Goal: Navigation & Orientation: Find specific page/section

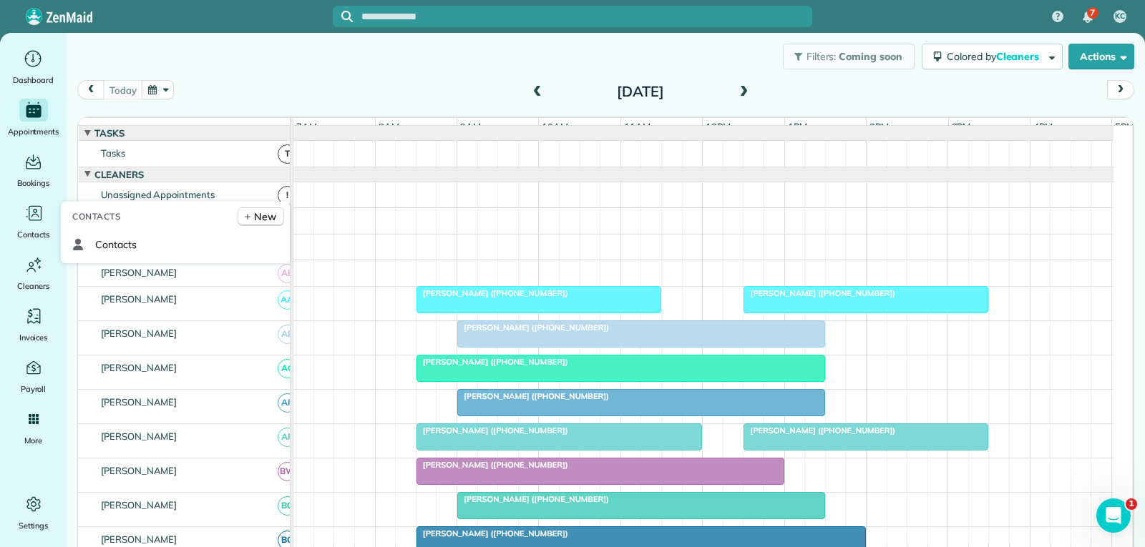
scroll to position [72, 0]
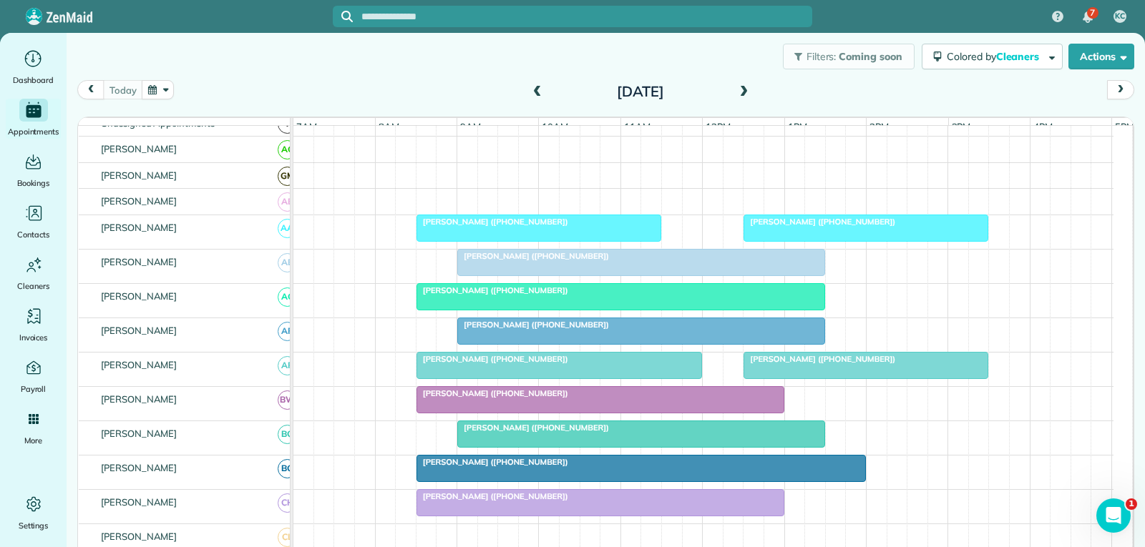
click at [896, 227] on div "[PERSON_NAME] ([PHONE_NUMBER])" at bounding box center [866, 222] width 236 height 10
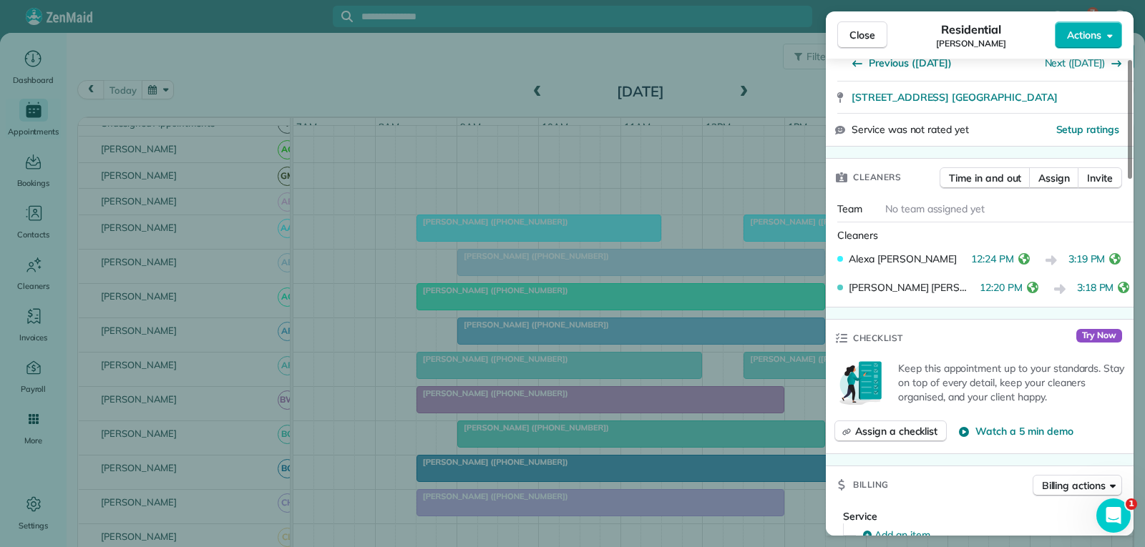
scroll to position [286, 0]
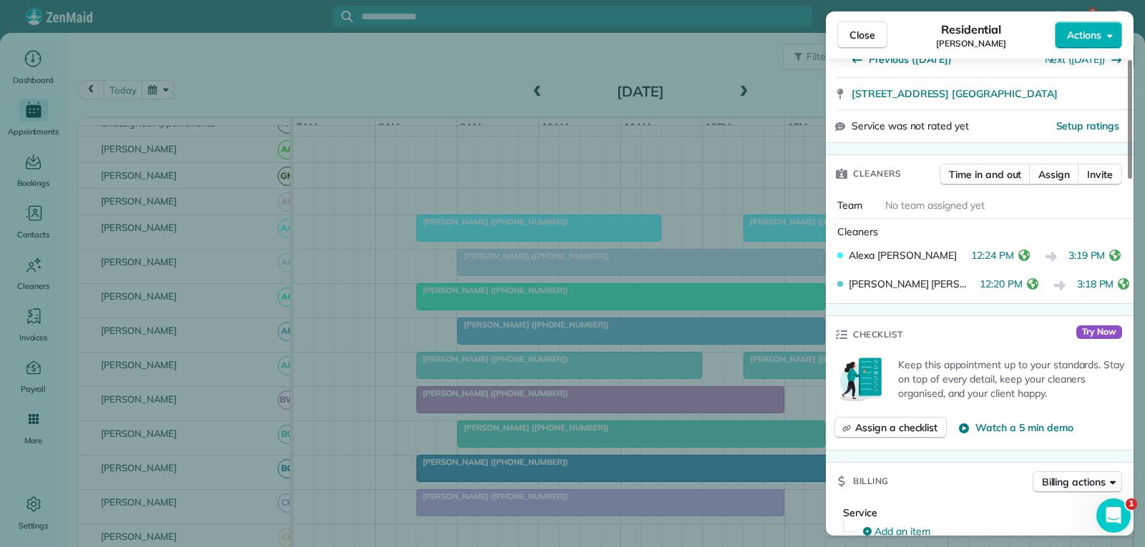
drag, startPoint x: 856, startPoint y: 40, endPoint x: 850, endPoint y: 74, distance: 34.2
click at [856, 39] on span "Close" at bounding box center [862, 35] width 26 height 14
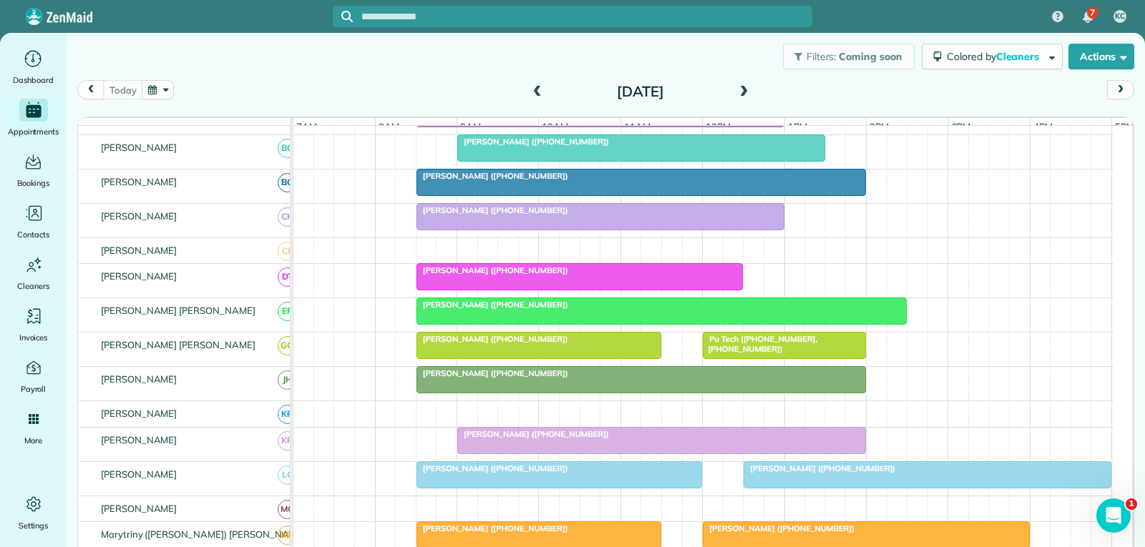
scroll to position [429, 0]
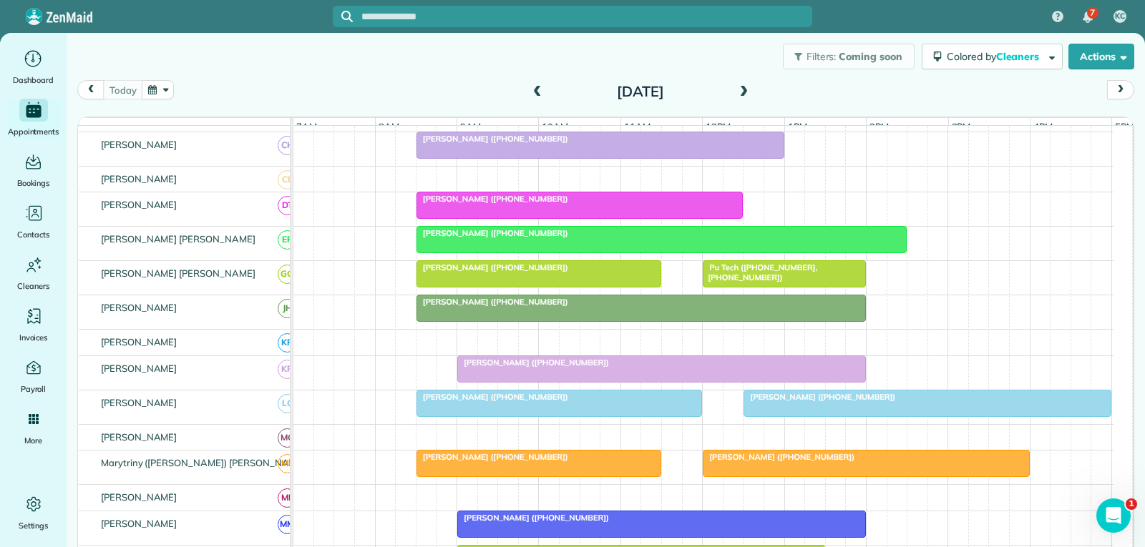
click at [831, 415] on div at bounding box center [927, 404] width 366 height 26
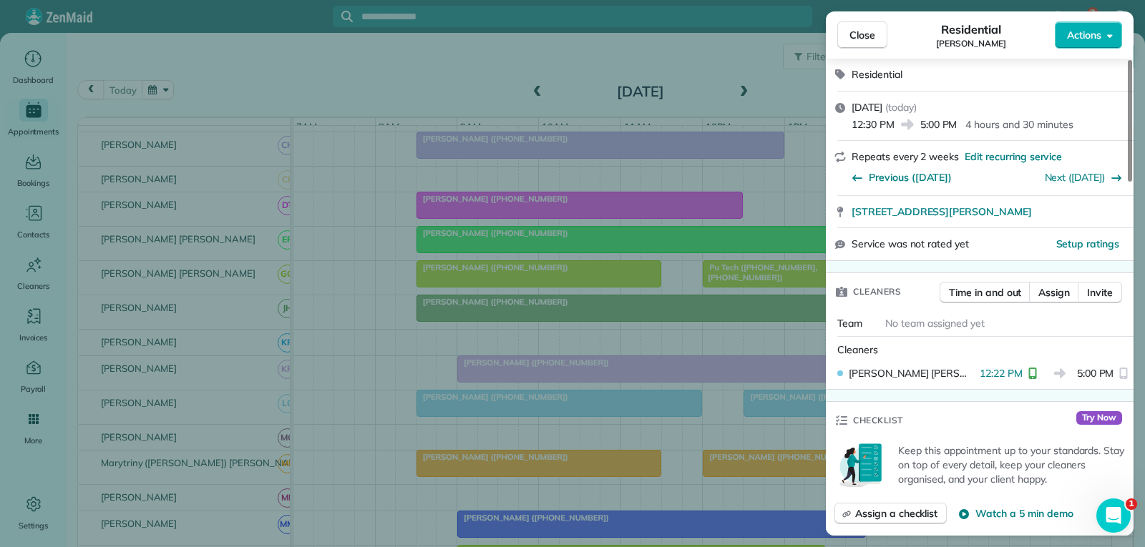
scroll to position [215, 0]
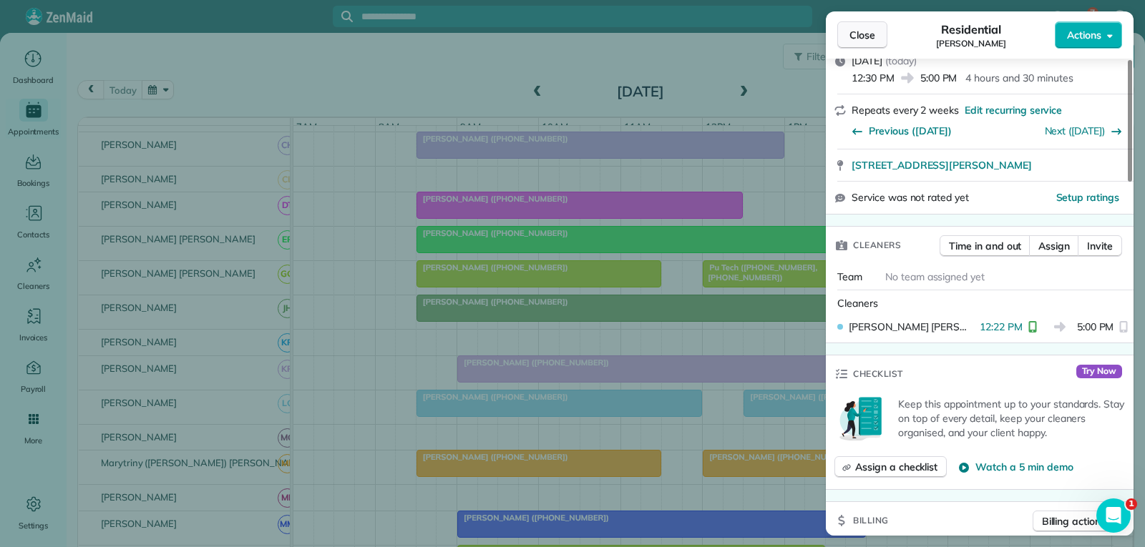
click at [845, 35] on button "Close" at bounding box center [862, 34] width 50 height 27
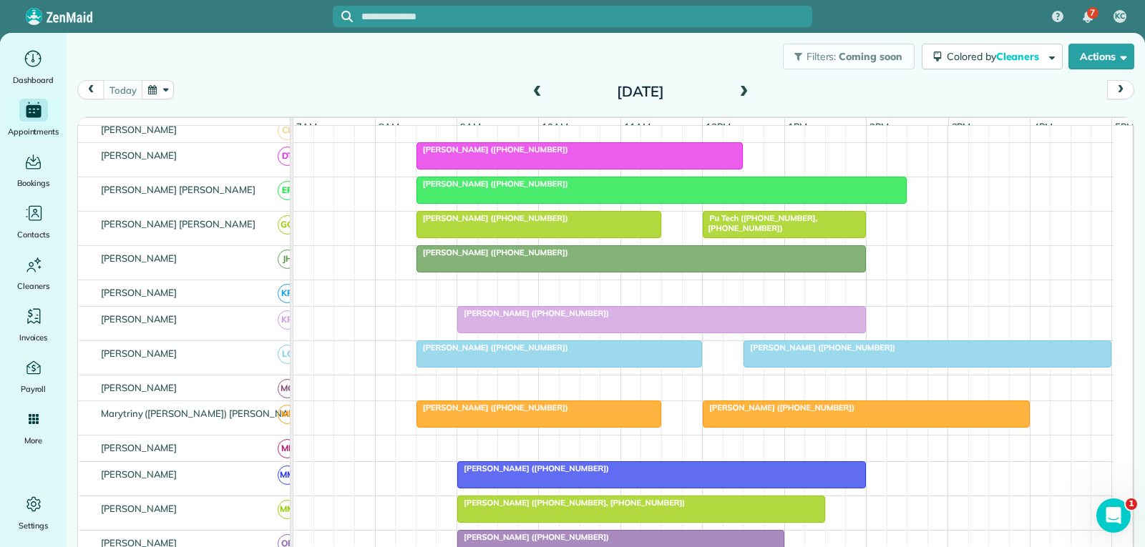
scroll to position [501, 0]
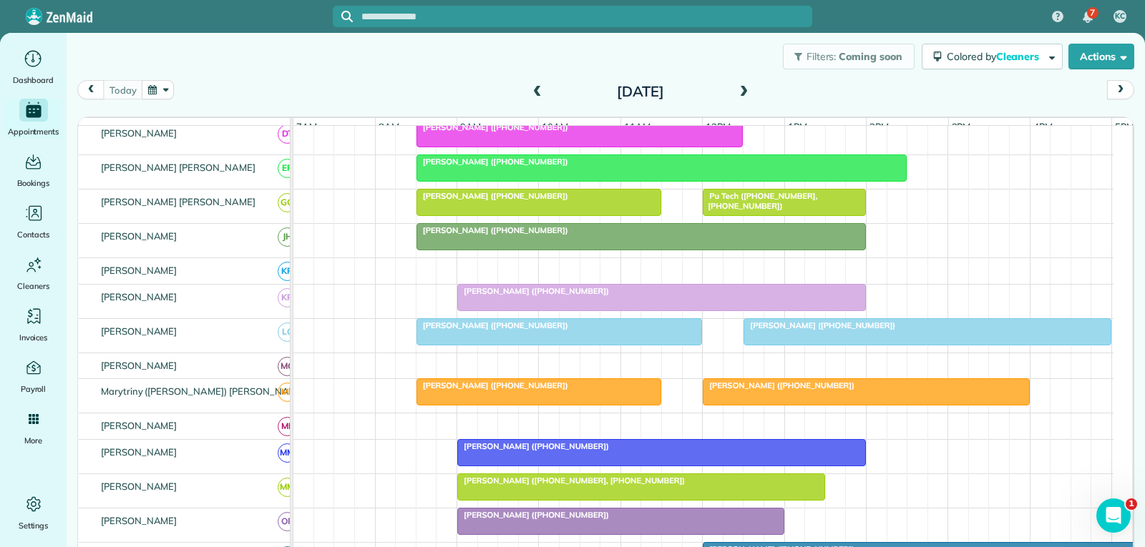
click at [817, 391] on span "[PERSON_NAME] ([PHONE_NUMBER])" at bounding box center [778, 386] width 153 height 10
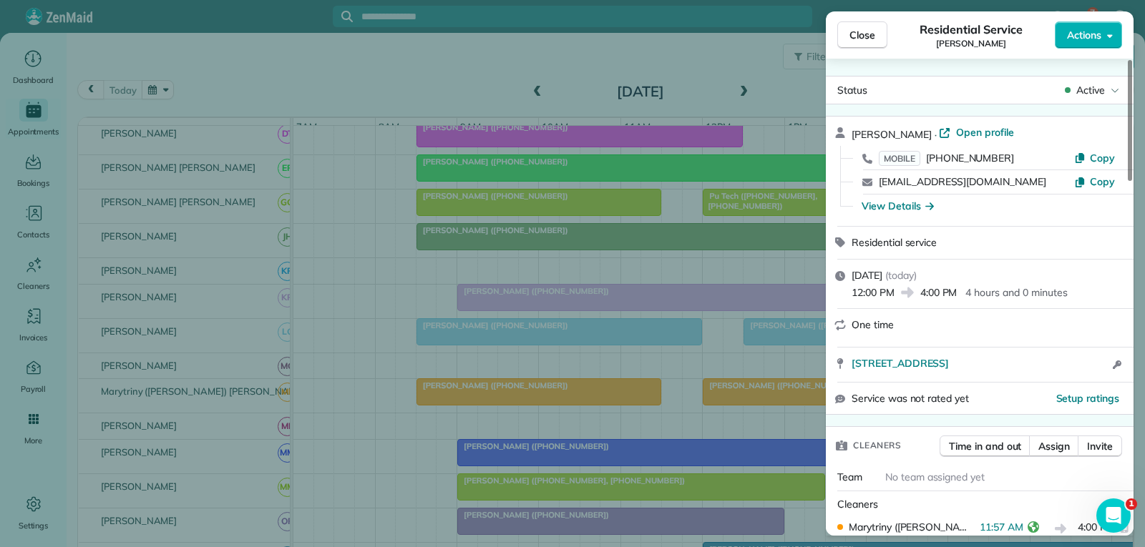
scroll to position [143, 0]
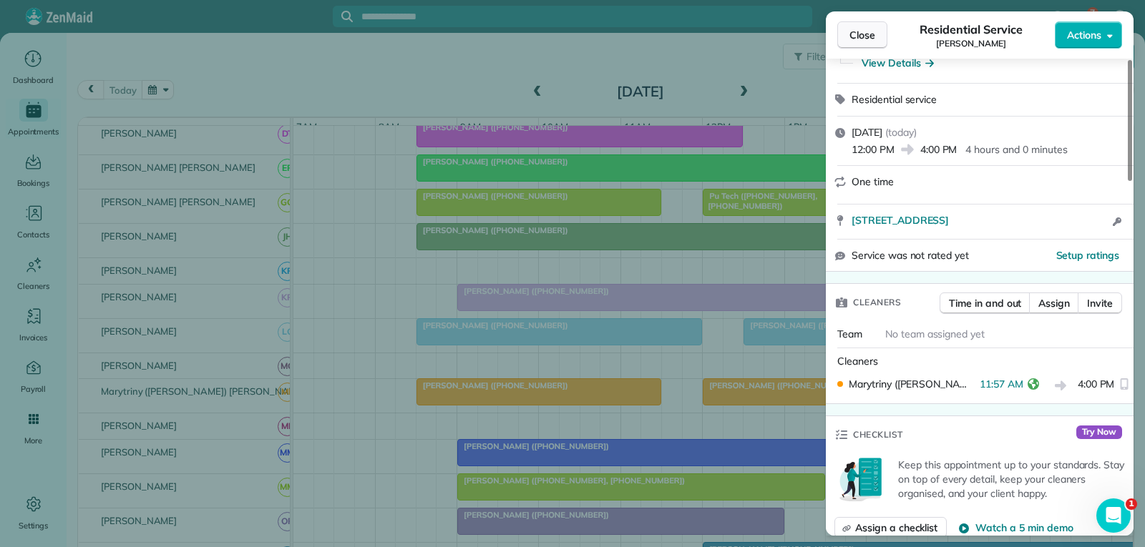
click at [876, 31] on button "Close" at bounding box center [862, 34] width 50 height 27
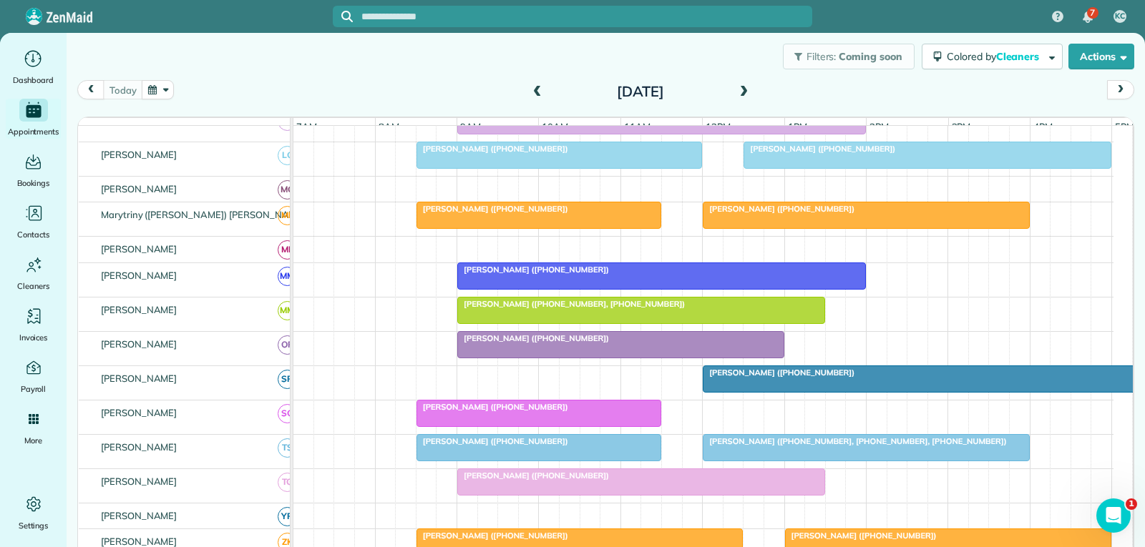
scroll to position [715, 0]
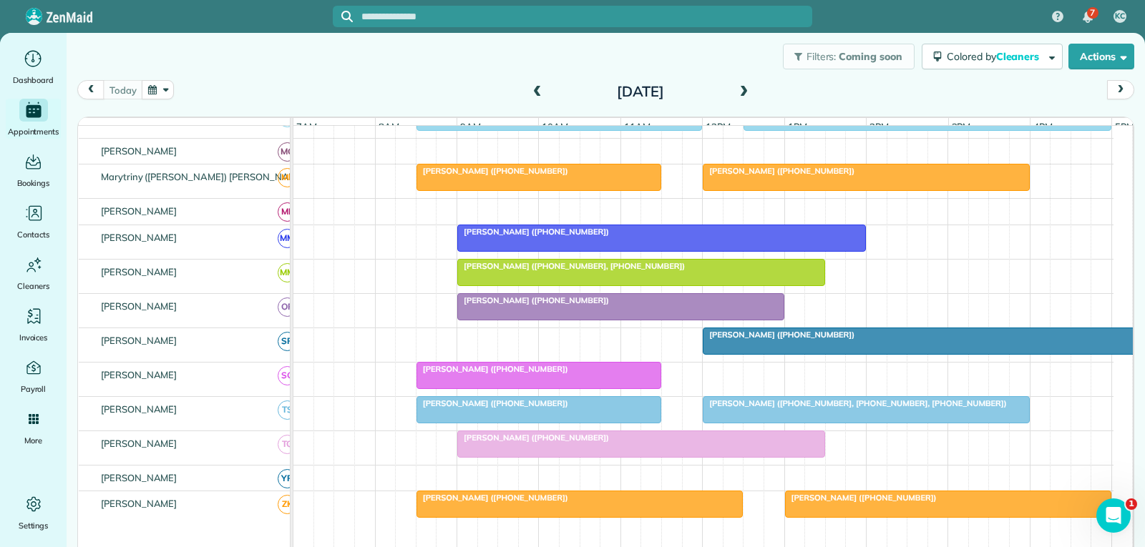
click at [803, 354] on div at bounding box center [947, 341] width 489 height 26
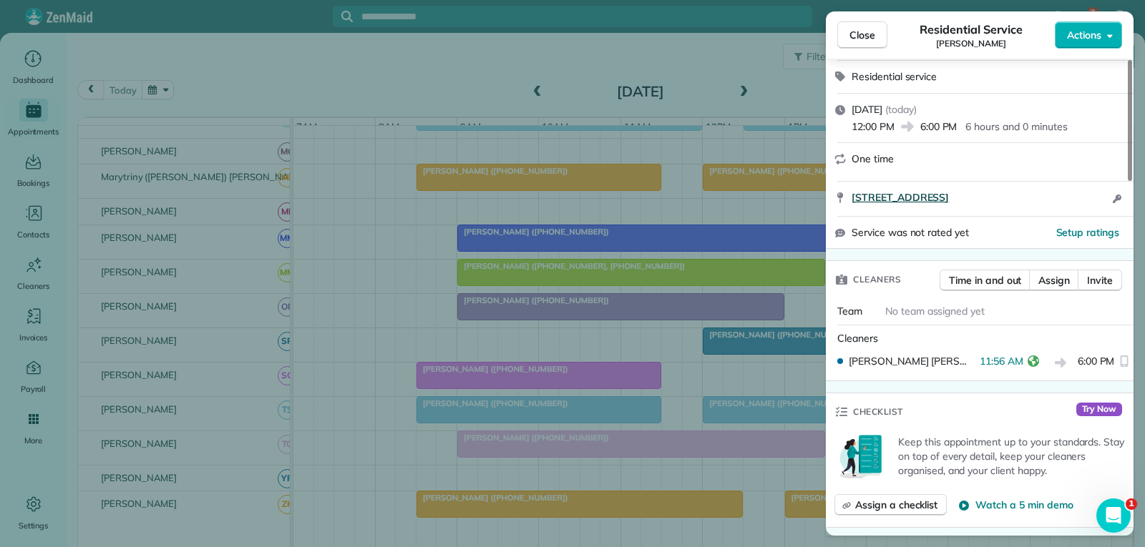
scroll to position [286, 0]
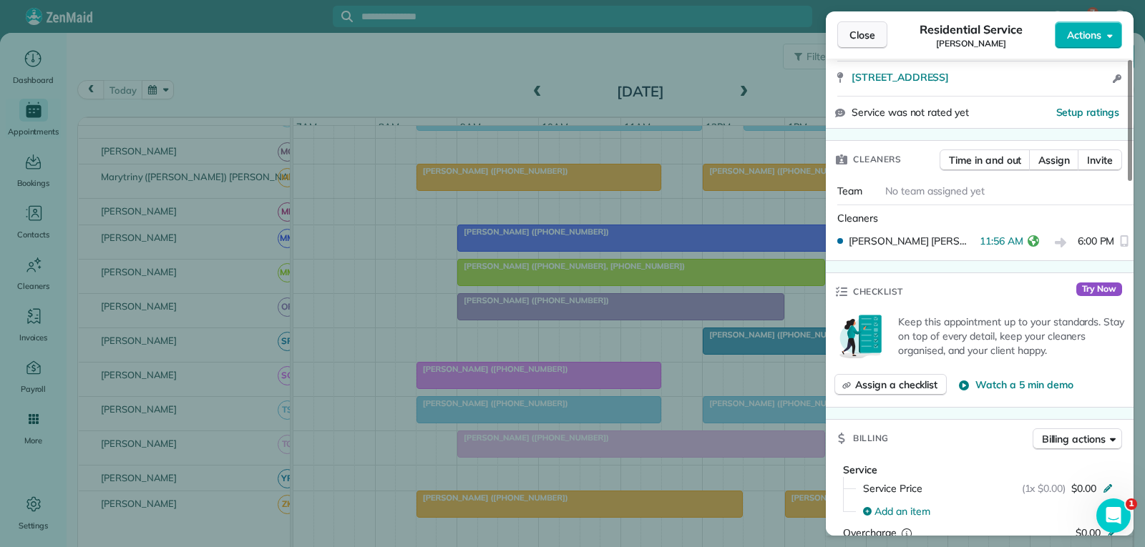
click at [851, 34] on span "Close" at bounding box center [862, 35] width 26 height 14
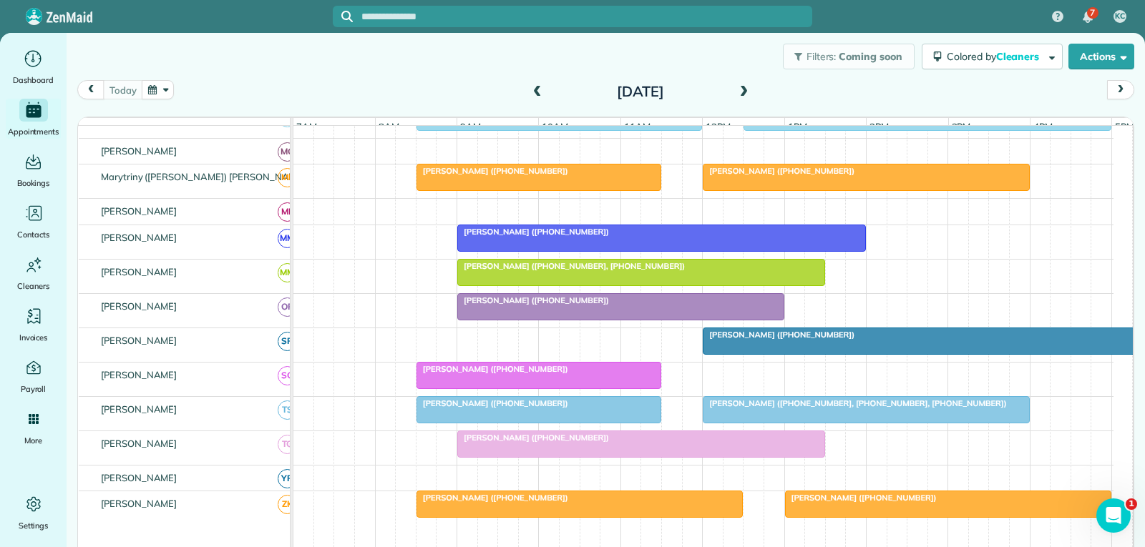
scroll to position [858, 0]
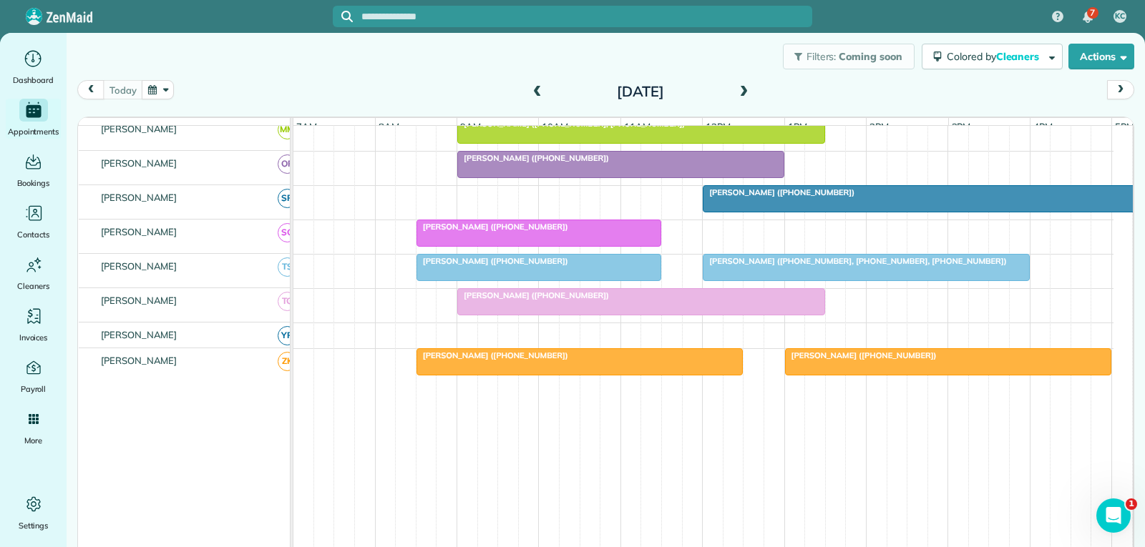
click at [778, 280] on div at bounding box center [865, 268] width 325 height 26
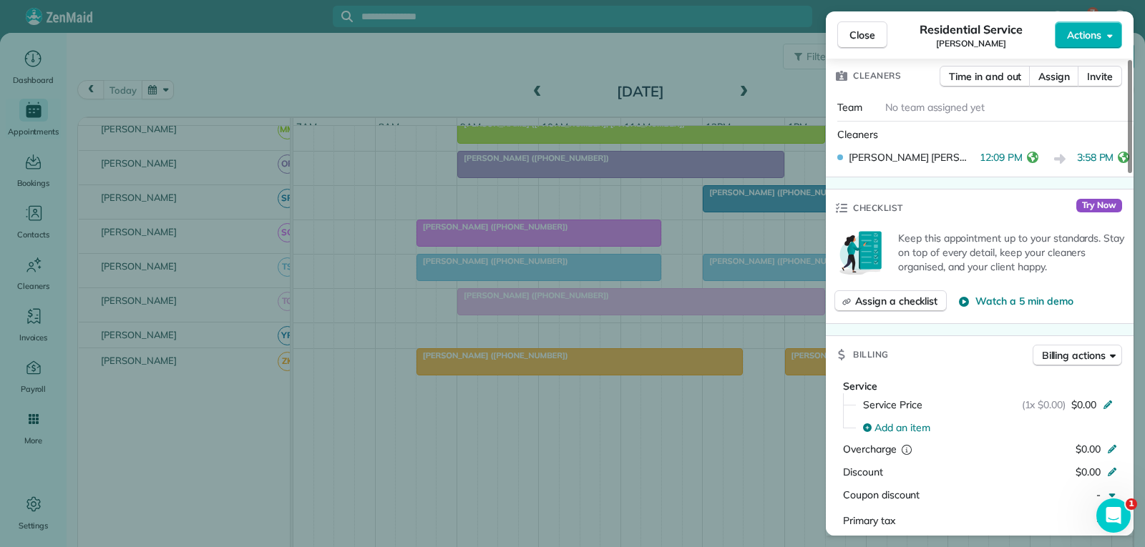
scroll to position [429, 0]
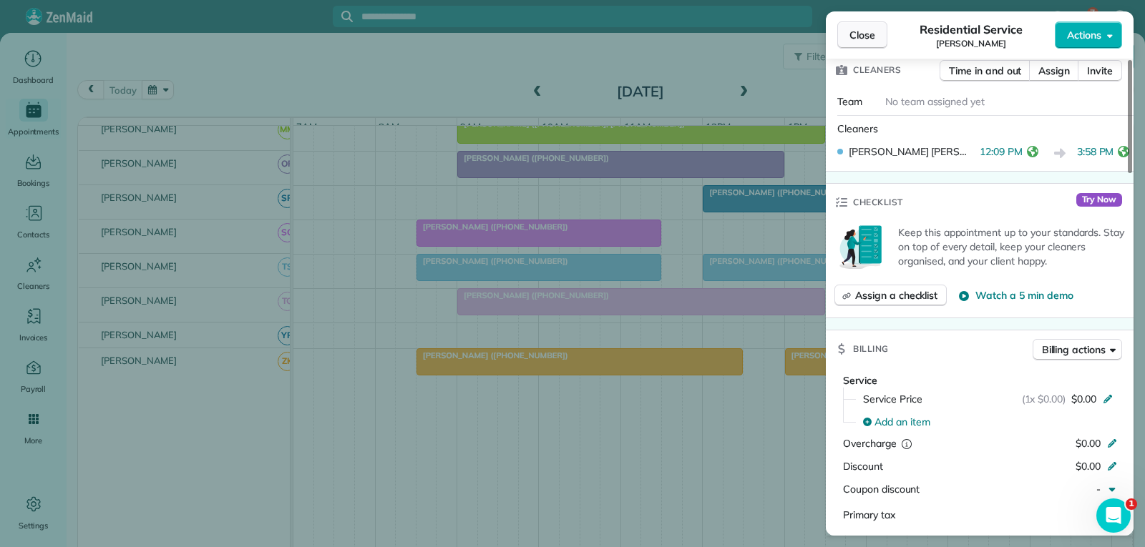
click at [879, 29] on button "Close" at bounding box center [862, 34] width 50 height 27
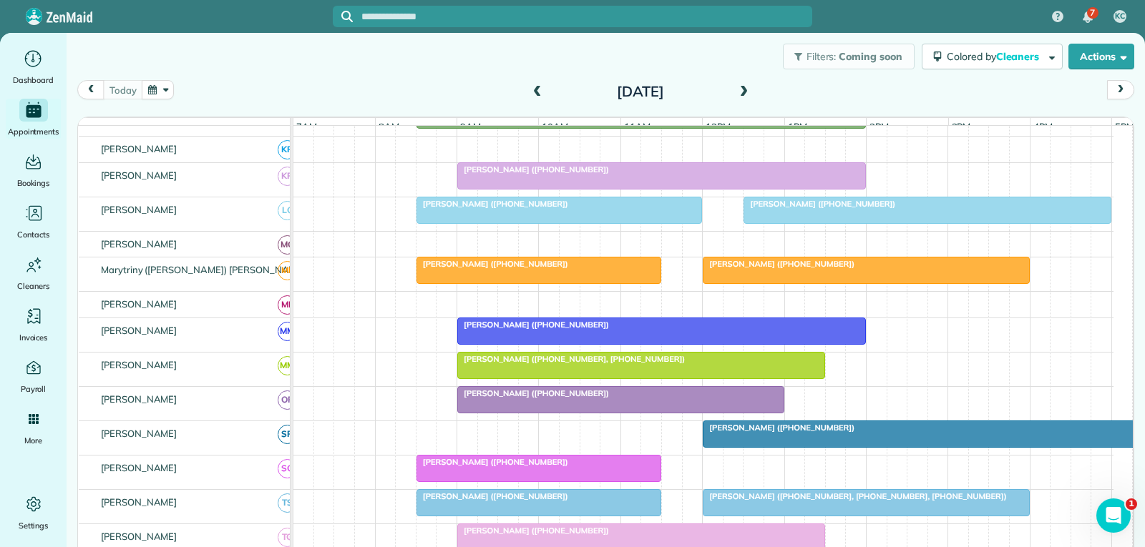
scroll to position [787, 0]
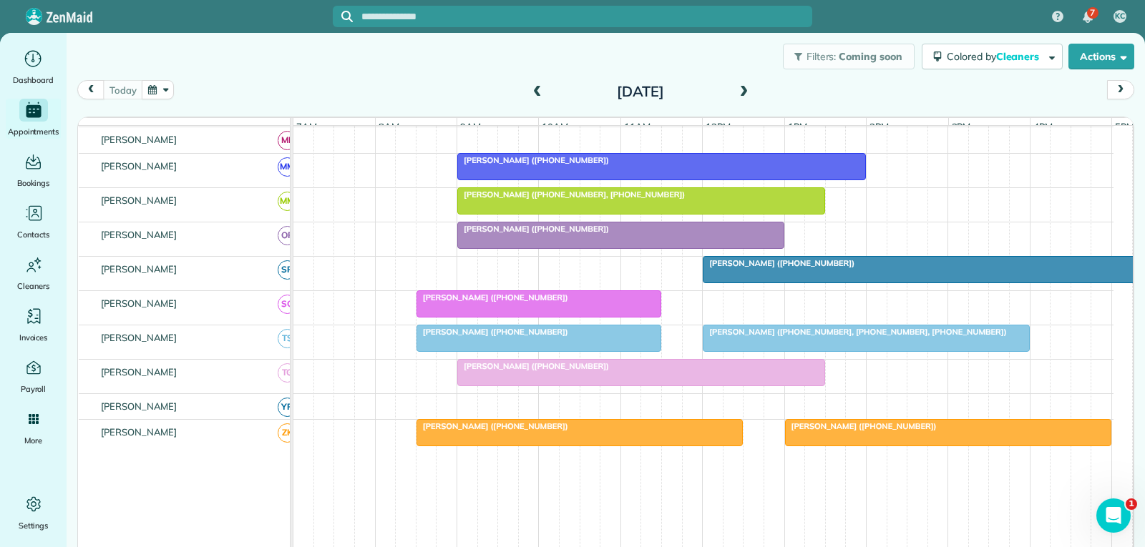
click at [776, 268] on span "[PERSON_NAME] ([PHONE_NUMBER])" at bounding box center [778, 263] width 153 height 10
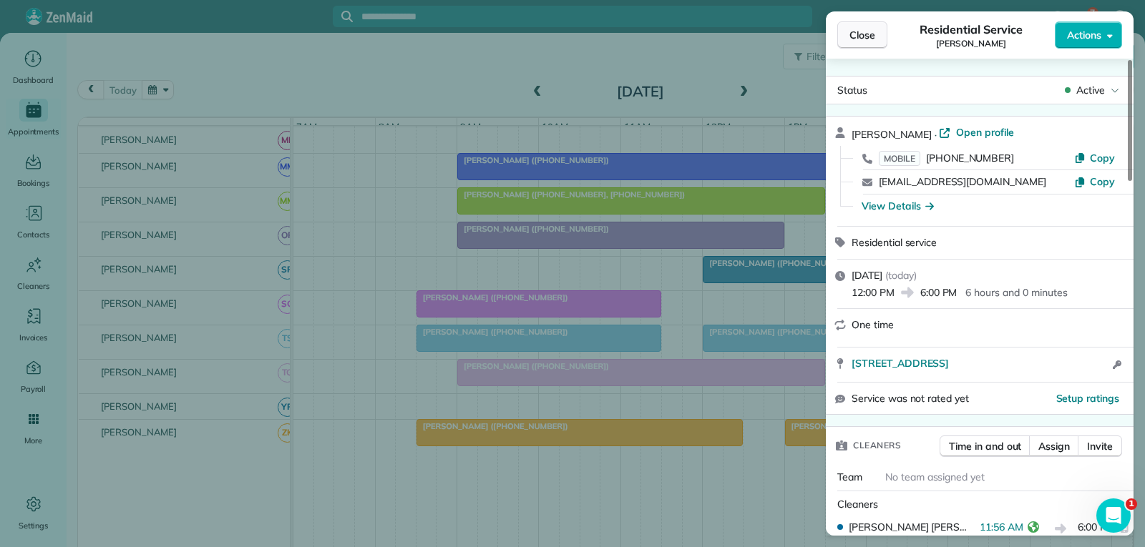
click at [863, 36] on span "Close" at bounding box center [862, 35] width 26 height 14
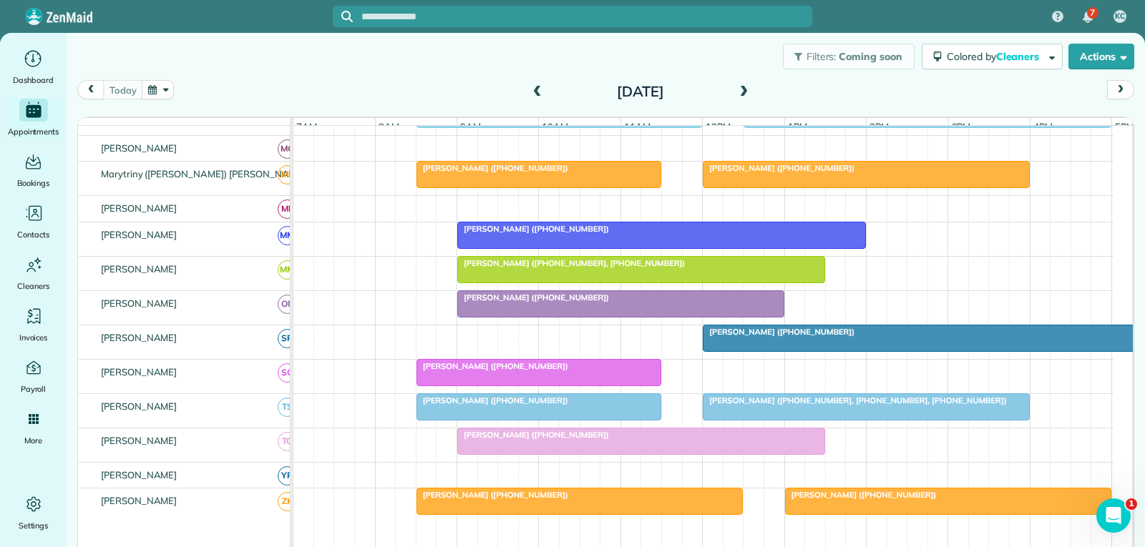
scroll to position [644, 0]
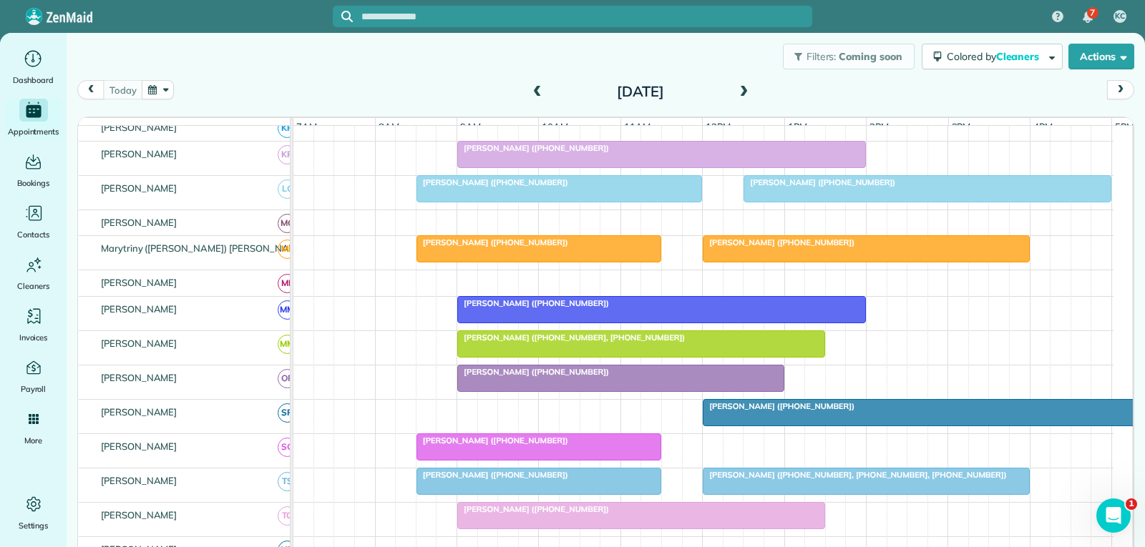
click at [819, 262] on div at bounding box center [865, 249] width 325 height 26
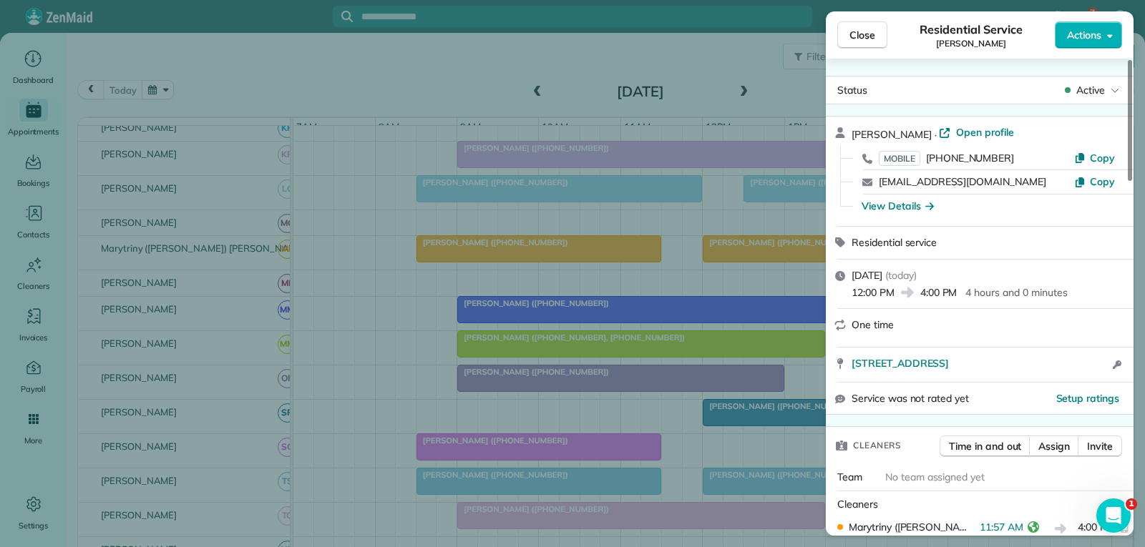
click at [764, 208] on div "Close Residential Service [PERSON_NAME] Actions Status Active [PERSON_NAME] · O…" at bounding box center [572, 273] width 1145 height 547
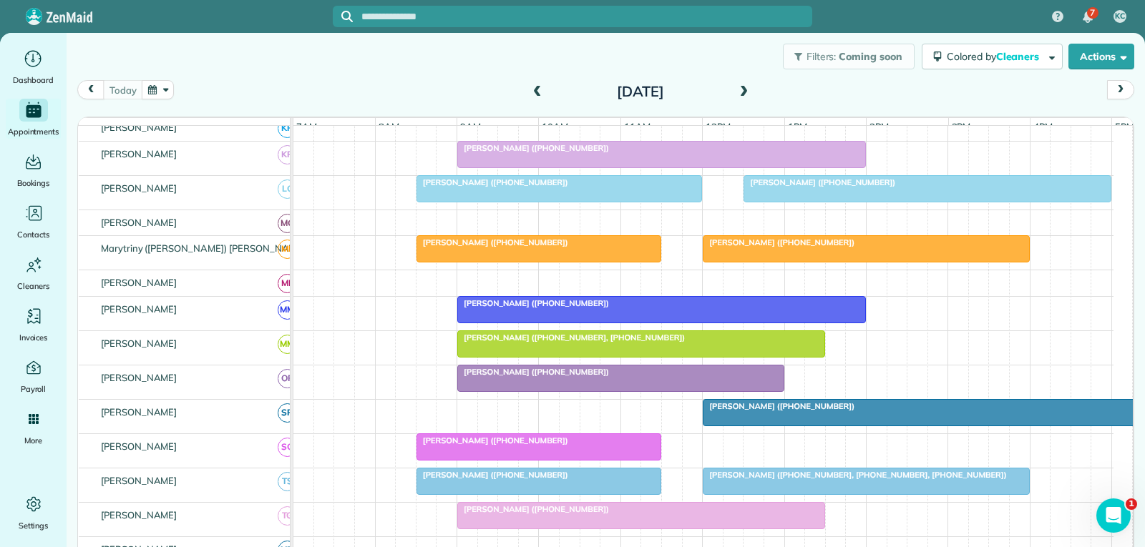
click at [916, 187] on div "[PERSON_NAME] ([PHONE_NUMBER])" at bounding box center [927, 182] width 359 height 10
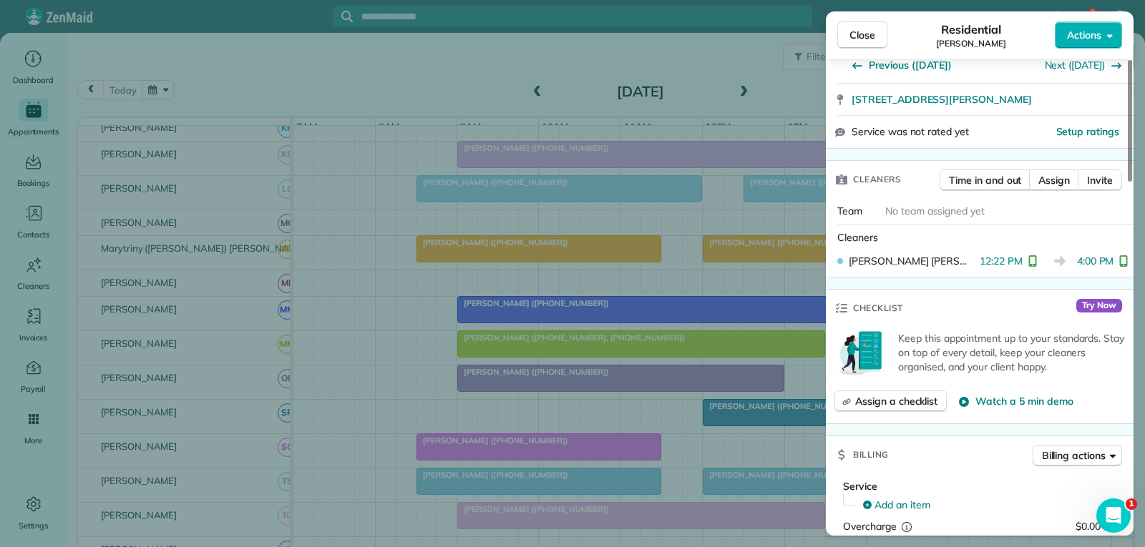
scroll to position [286, 0]
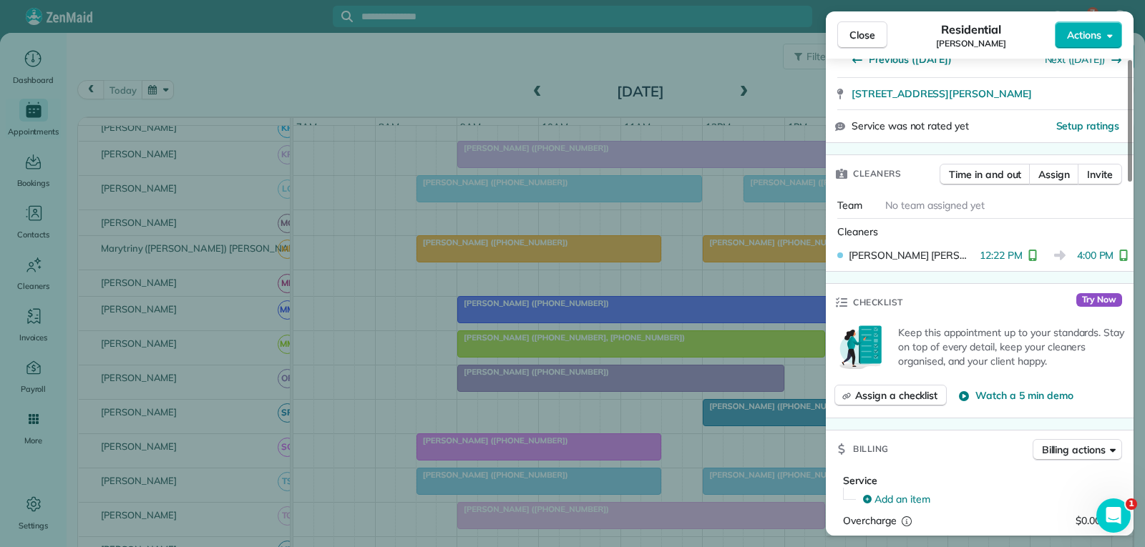
drag, startPoint x: 860, startPoint y: 36, endPoint x: 844, endPoint y: 31, distance: 16.5
click at [860, 36] on span "Close" at bounding box center [862, 35] width 26 height 14
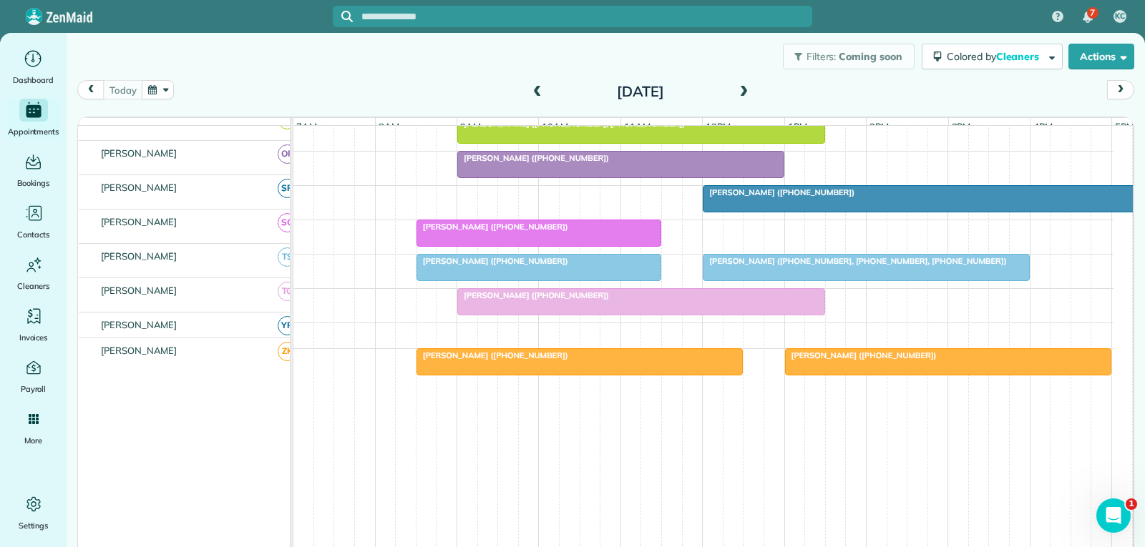
scroll to position [725, 0]
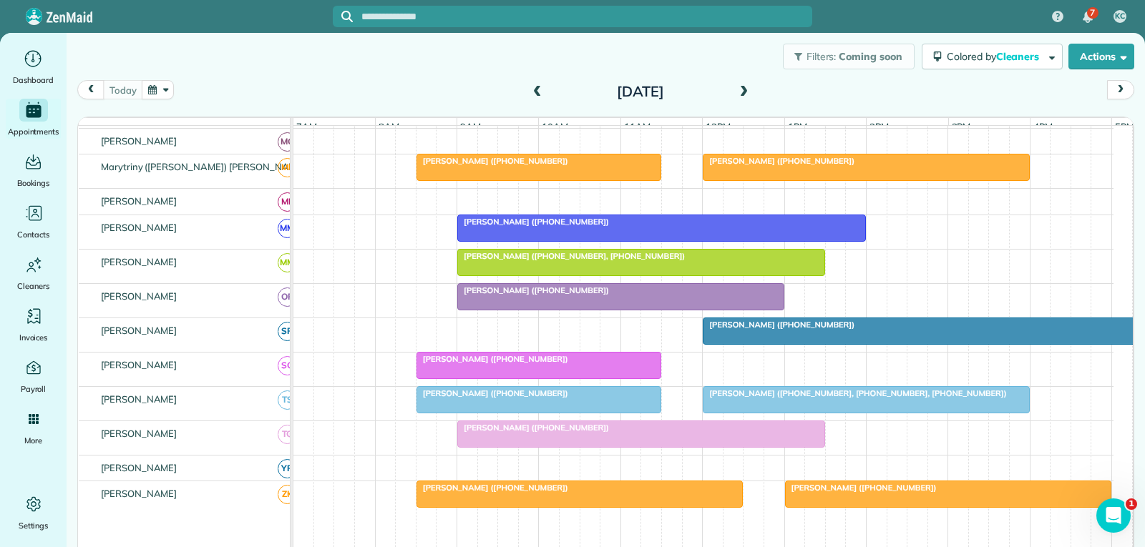
click at [913, 166] on div "[PERSON_NAME] ([PHONE_NUMBER])" at bounding box center [866, 161] width 318 height 10
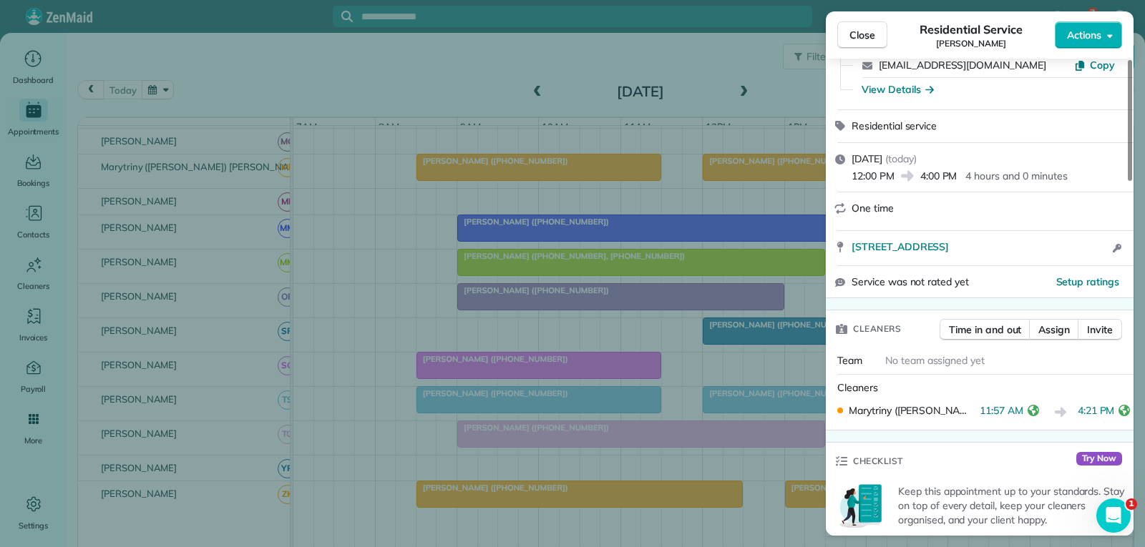
scroll to position [143, 0]
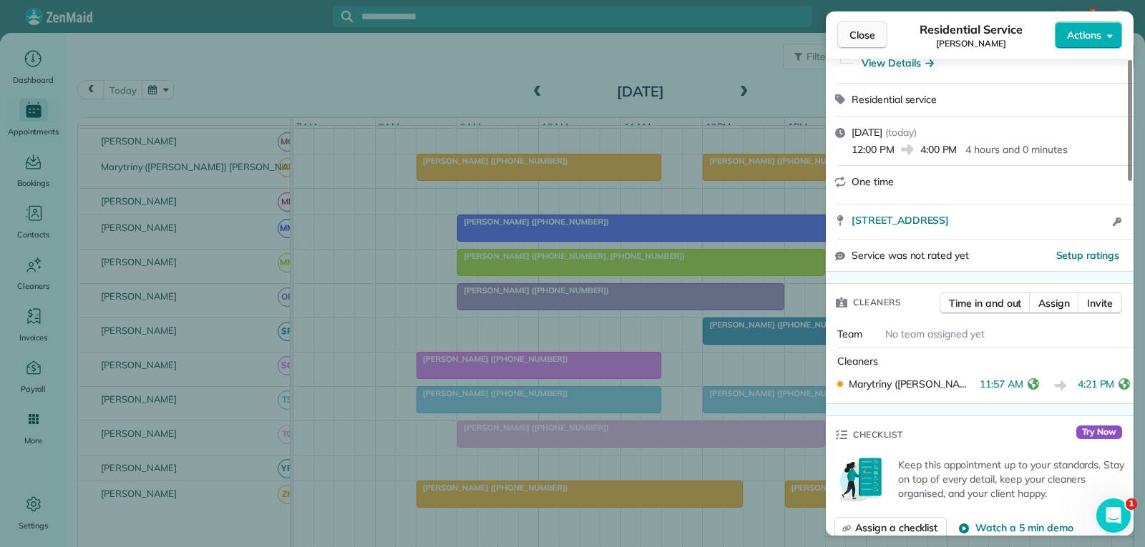
click at [869, 34] on span "Close" at bounding box center [862, 35] width 26 height 14
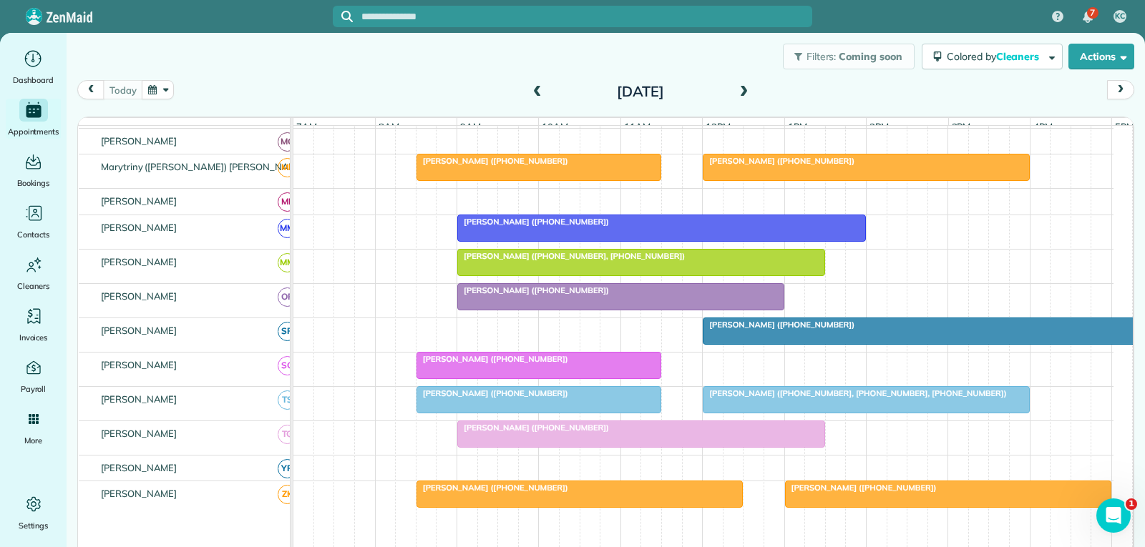
scroll to position [868, 0]
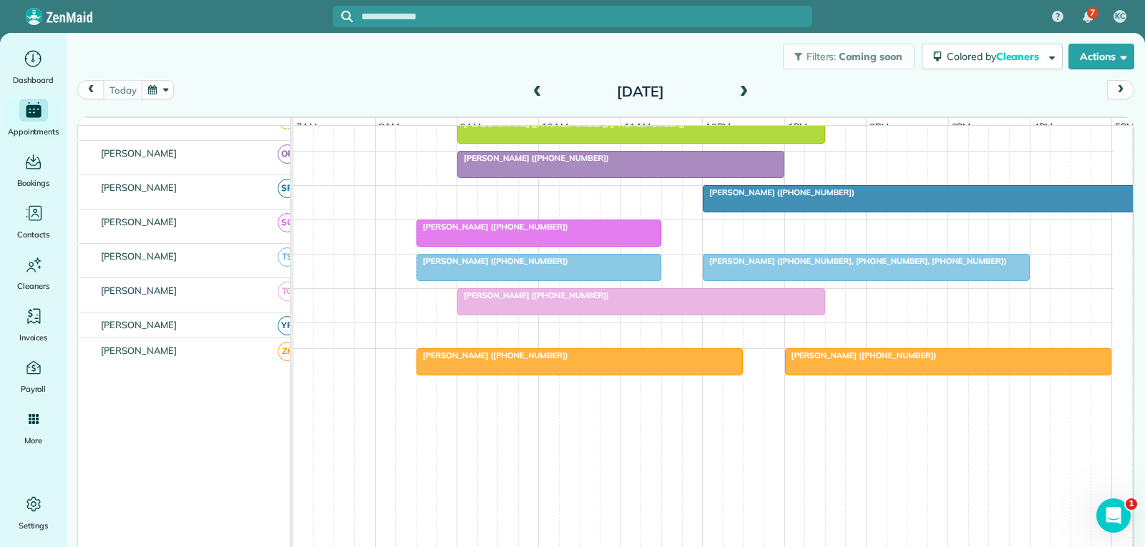
click at [891, 200] on div at bounding box center [947, 199] width 489 height 26
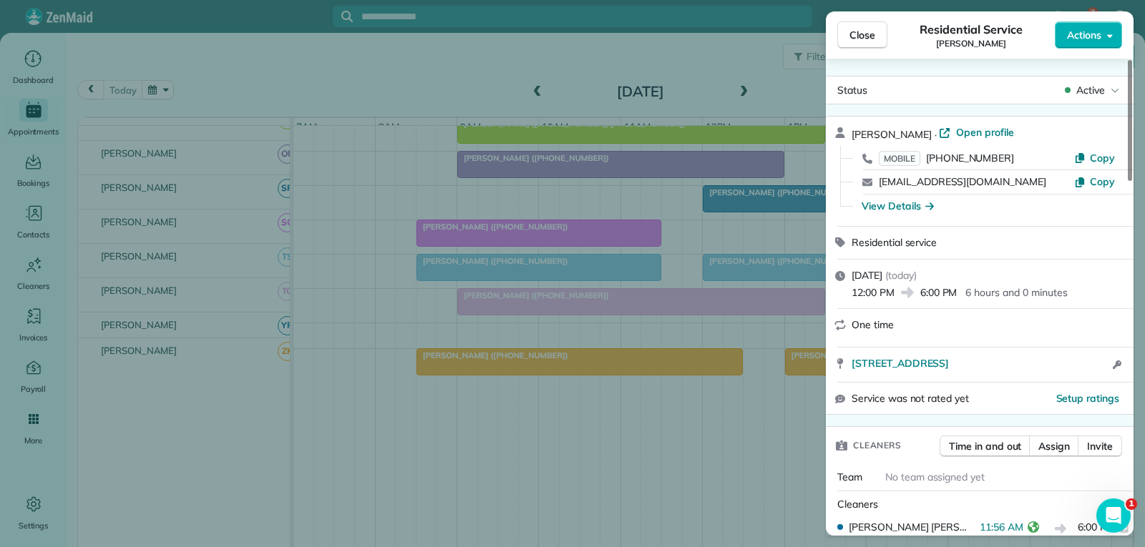
scroll to position [143, 0]
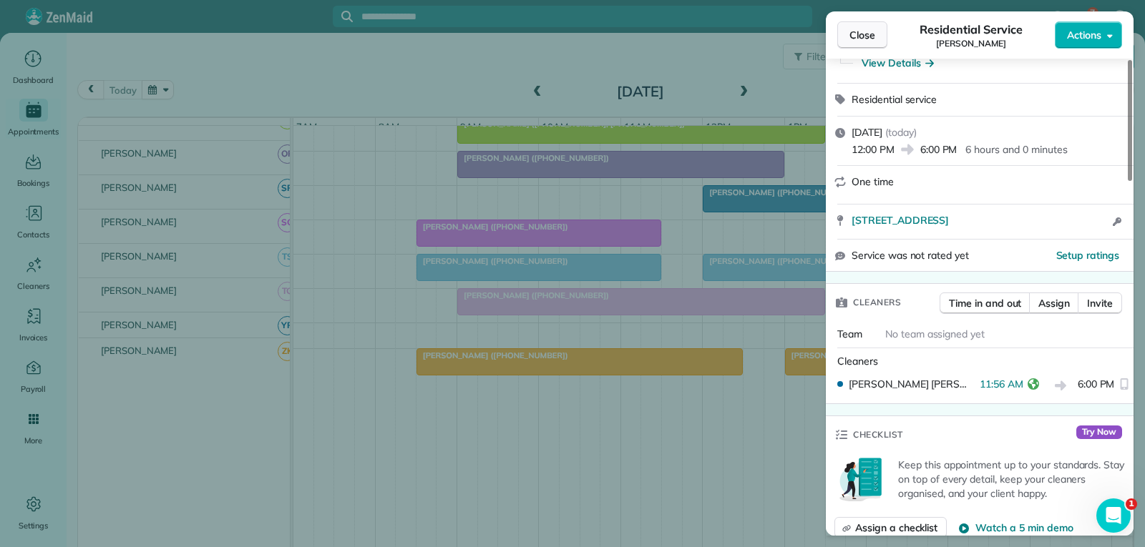
click at [849, 36] on span "Close" at bounding box center [862, 35] width 26 height 14
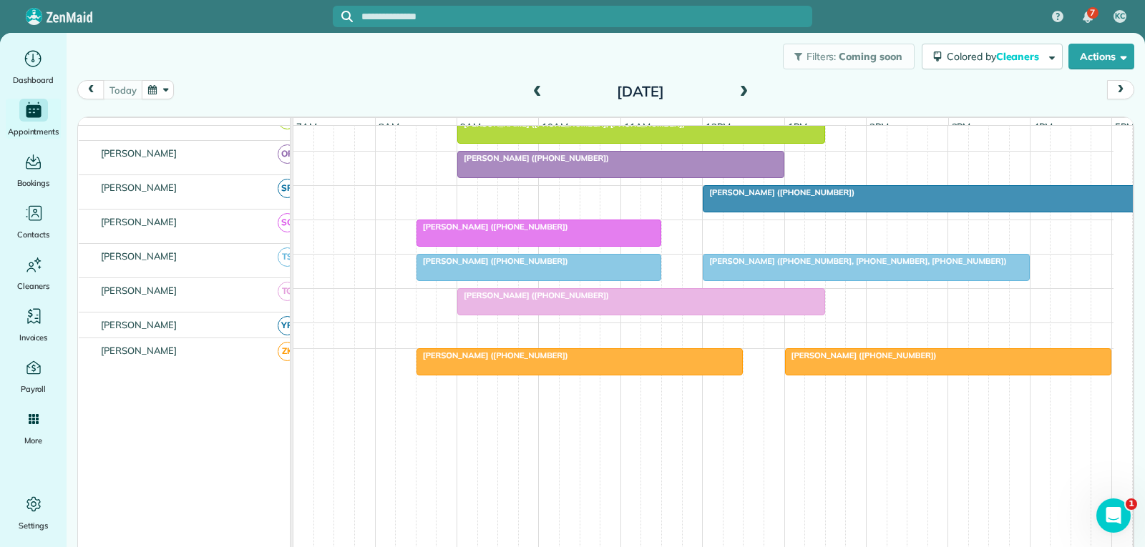
click at [801, 201] on div at bounding box center [947, 199] width 489 height 26
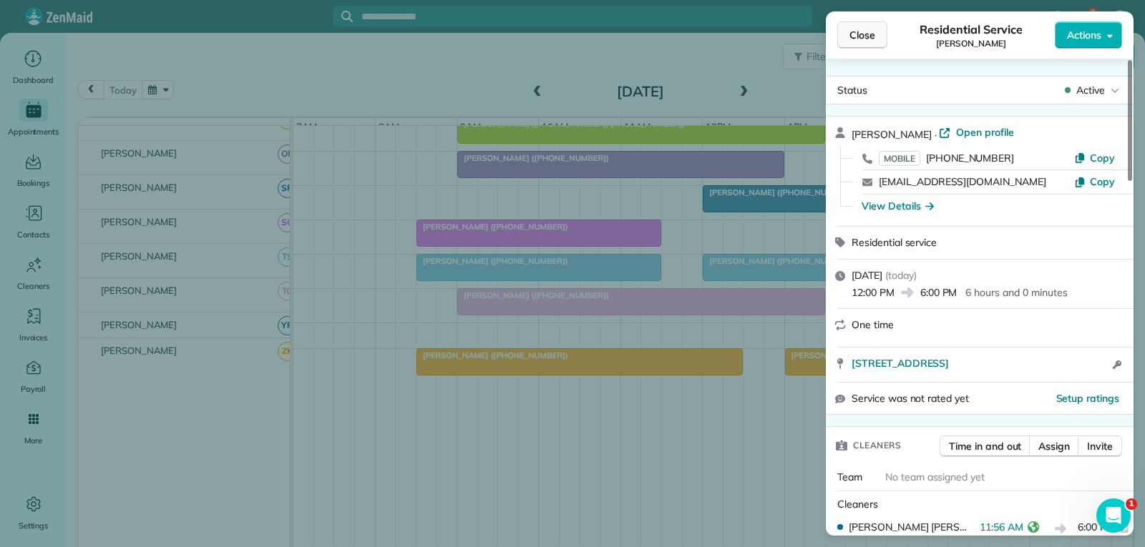
click at [865, 34] on span "Close" at bounding box center [862, 35] width 26 height 14
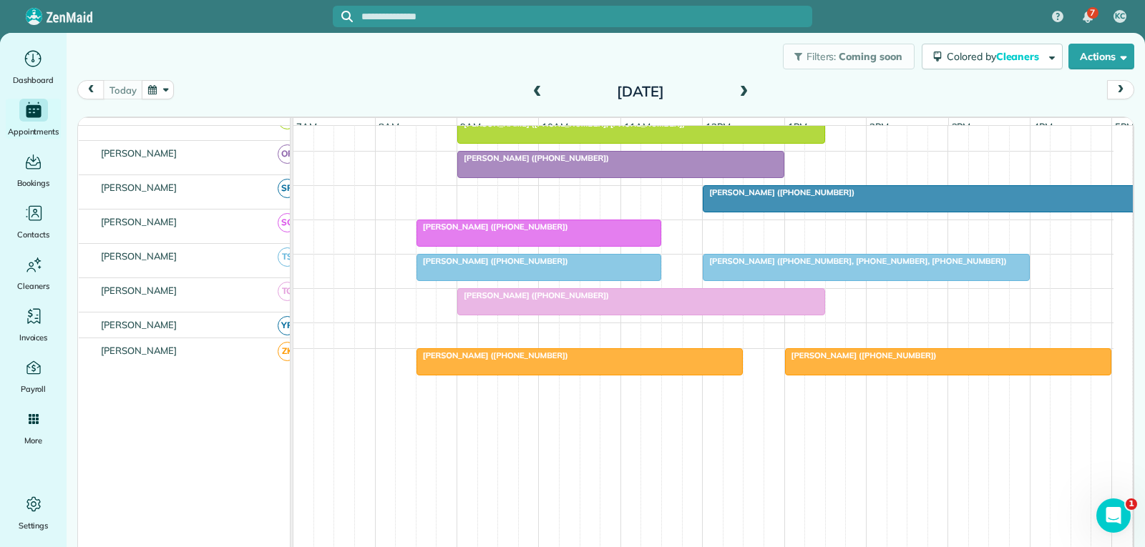
click at [835, 197] on span "[PERSON_NAME] ([PHONE_NUMBER])" at bounding box center [778, 192] width 153 height 10
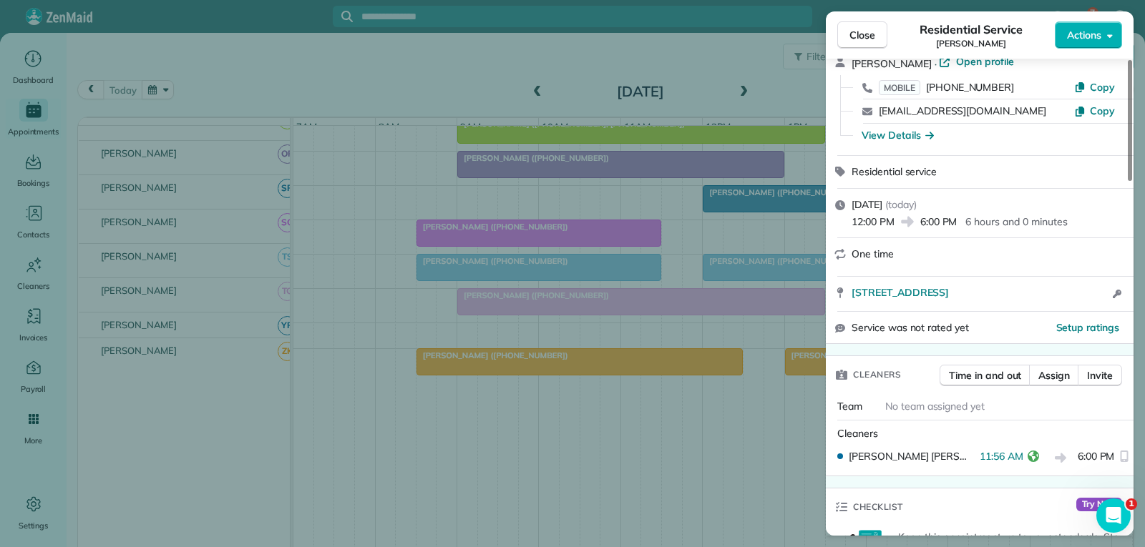
scroll to position [72, 0]
click at [863, 29] on span "Close" at bounding box center [862, 35] width 26 height 14
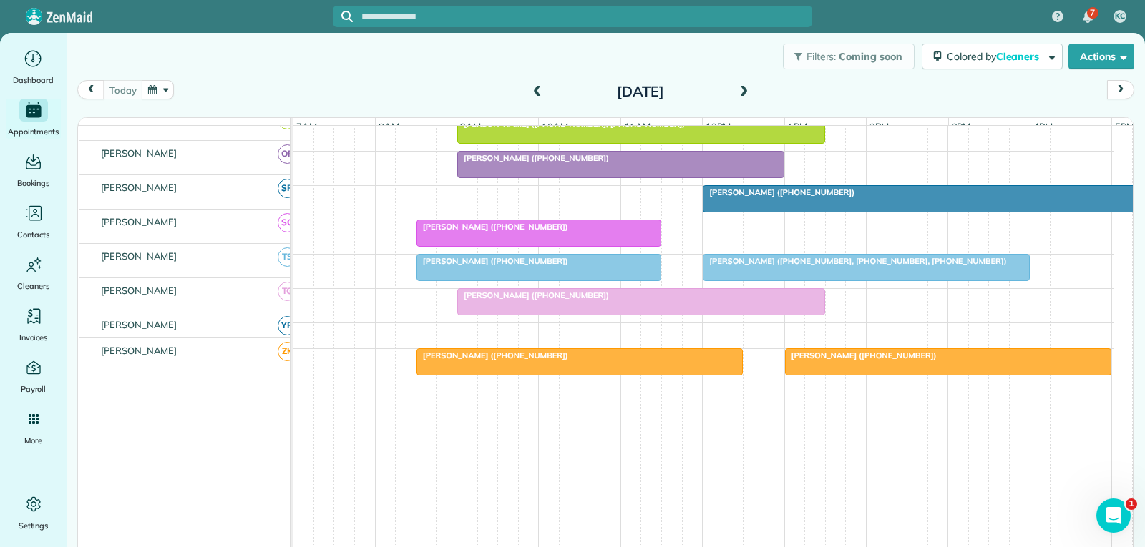
scroll to position [797, 0]
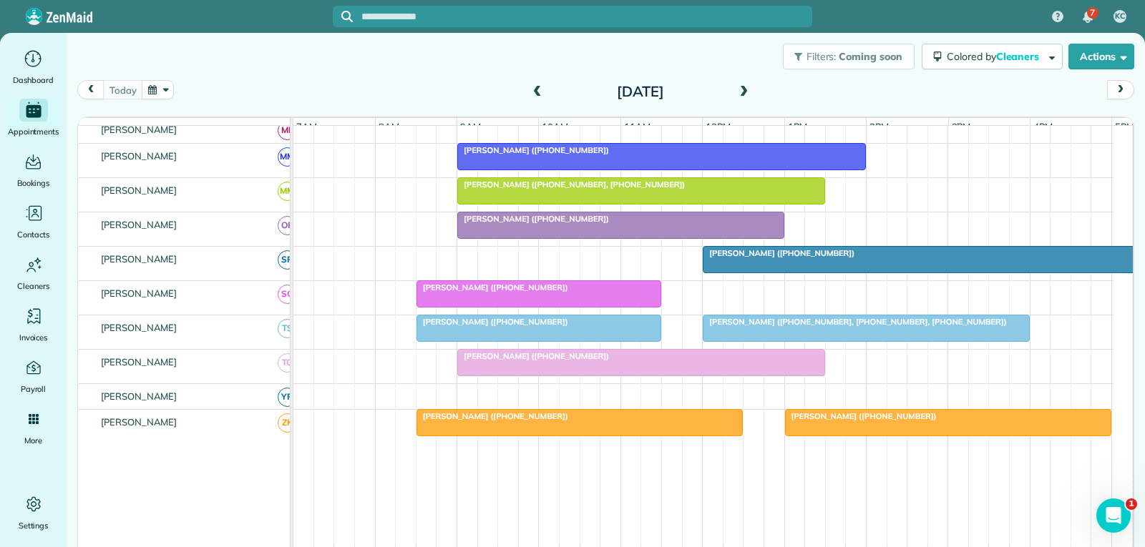
click at [871, 270] on div at bounding box center [947, 260] width 489 height 26
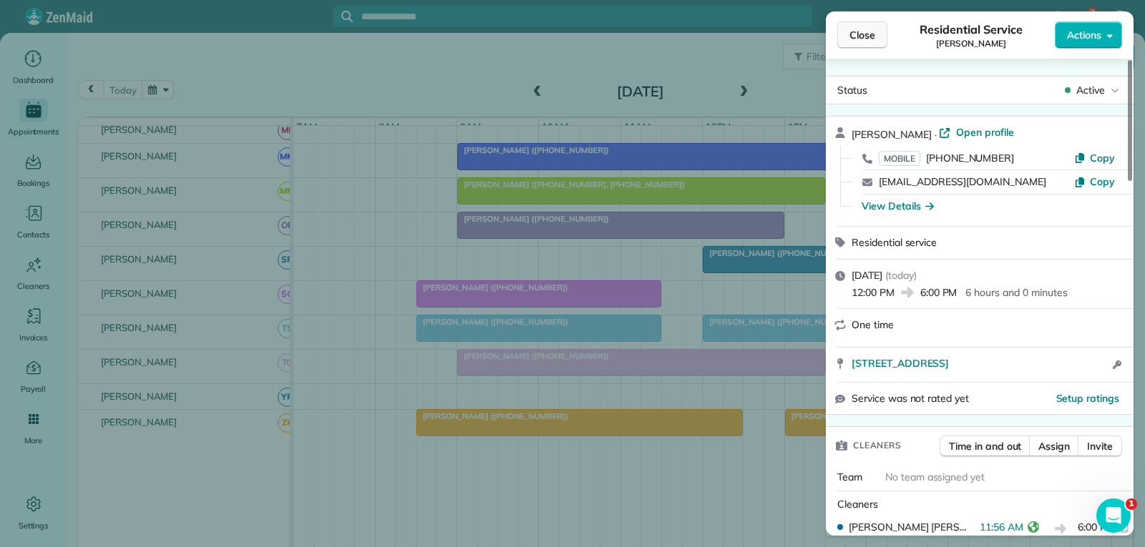
click at [871, 38] on span "Close" at bounding box center [862, 35] width 26 height 14
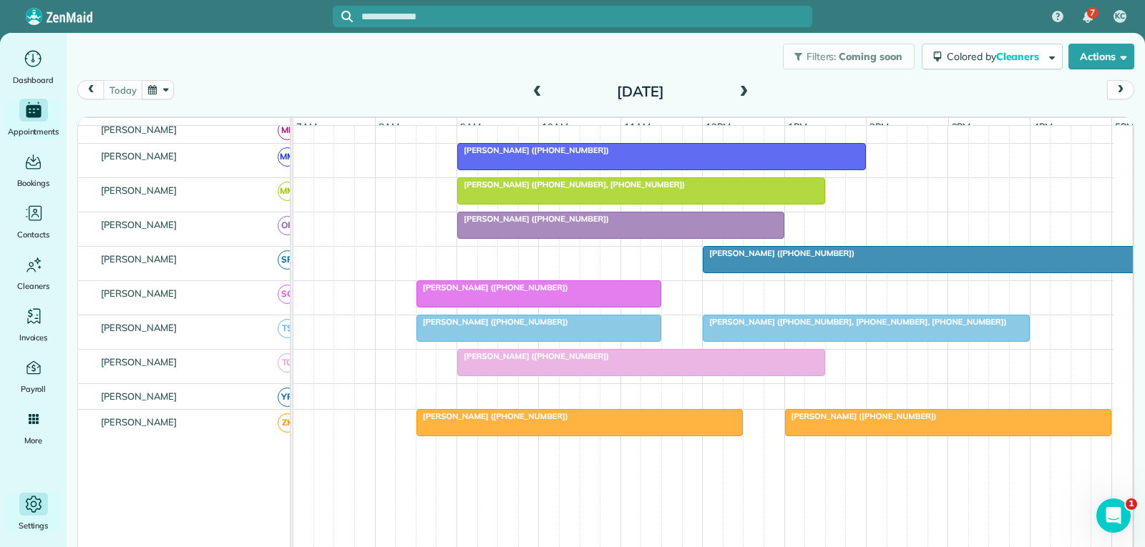
click at [29, 508] on icon "Main" at bounding box center [33, 504] width 21 height 21
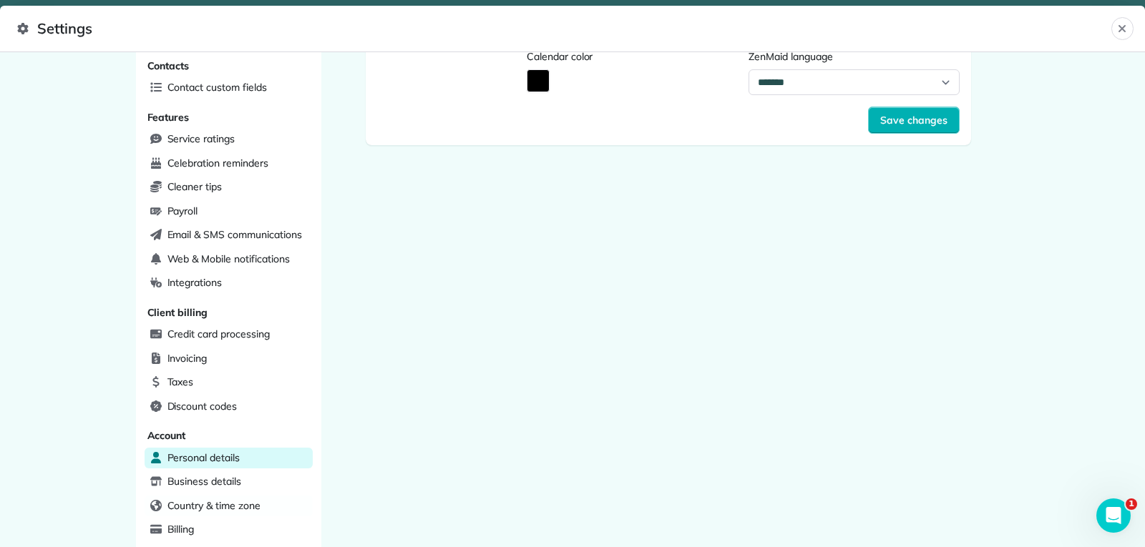
scroll to position [403, 0]
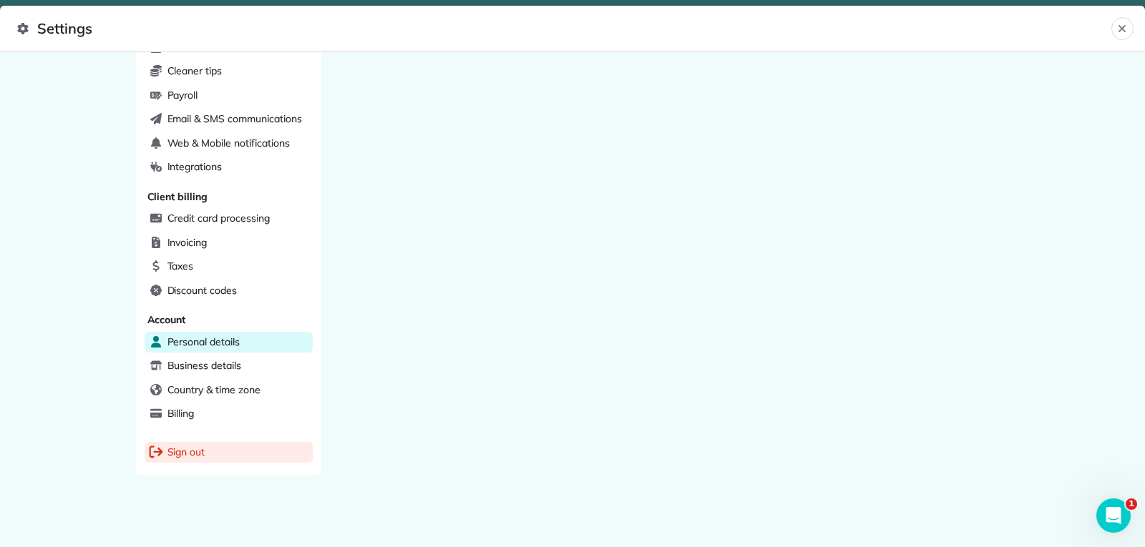
click at [177, 451] on span "Sign out" at bounding box center [186, 452] width 38 height 14
